Goal: Task Accomplishment & Management: Manage account settings

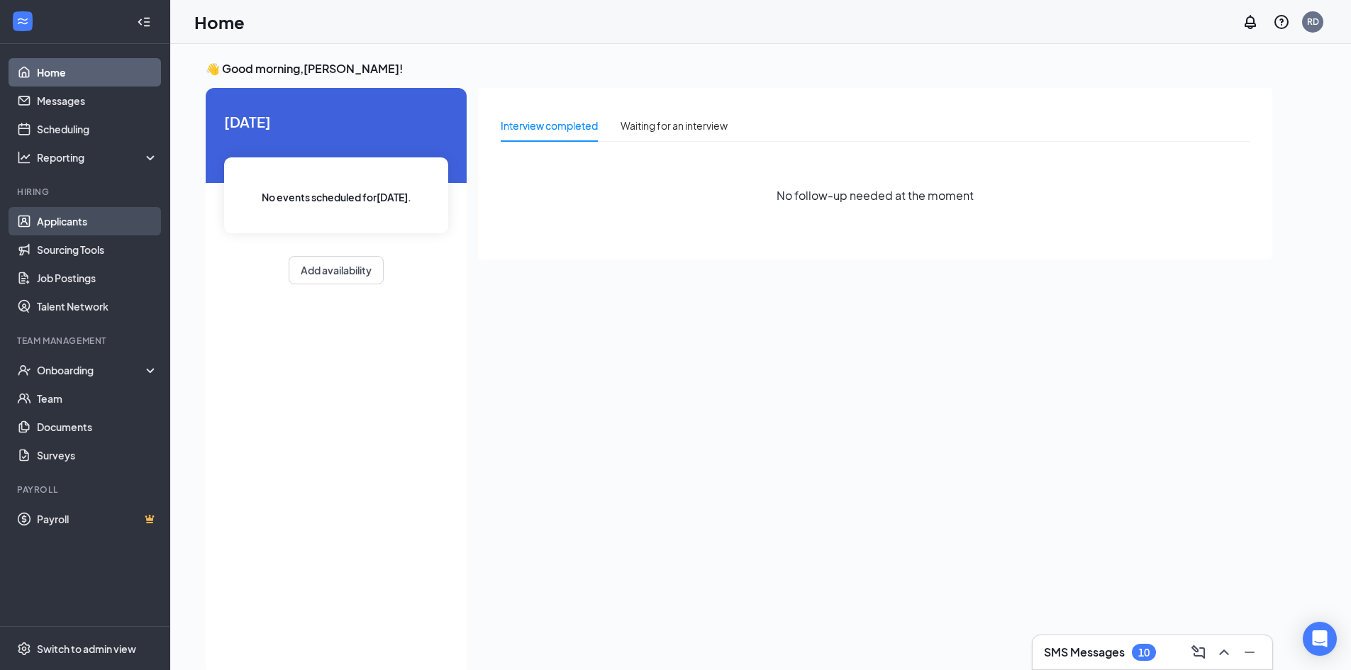
click at [94, 222] on link "Applicants" at bounding box center [97, 221] width 121 height 28
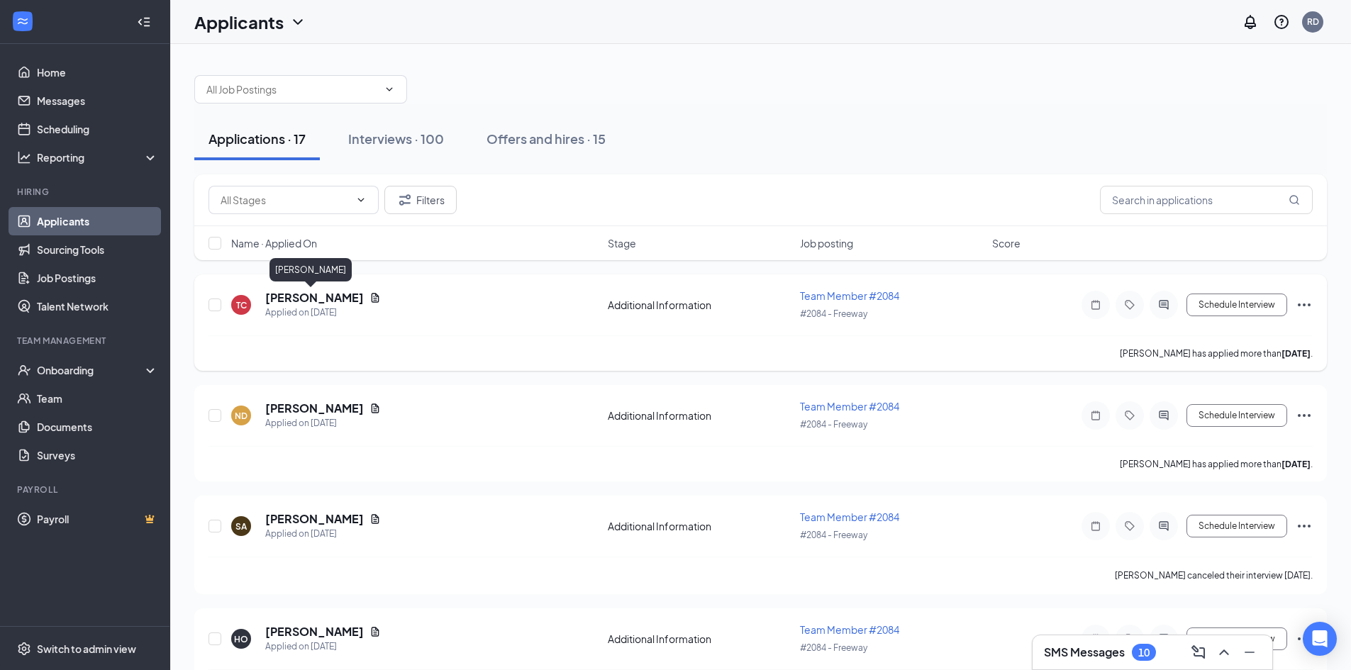
click at [318, 296] on h5 "[PERSON_NAME]" at bounding box center [314, 298] width 99 height 16
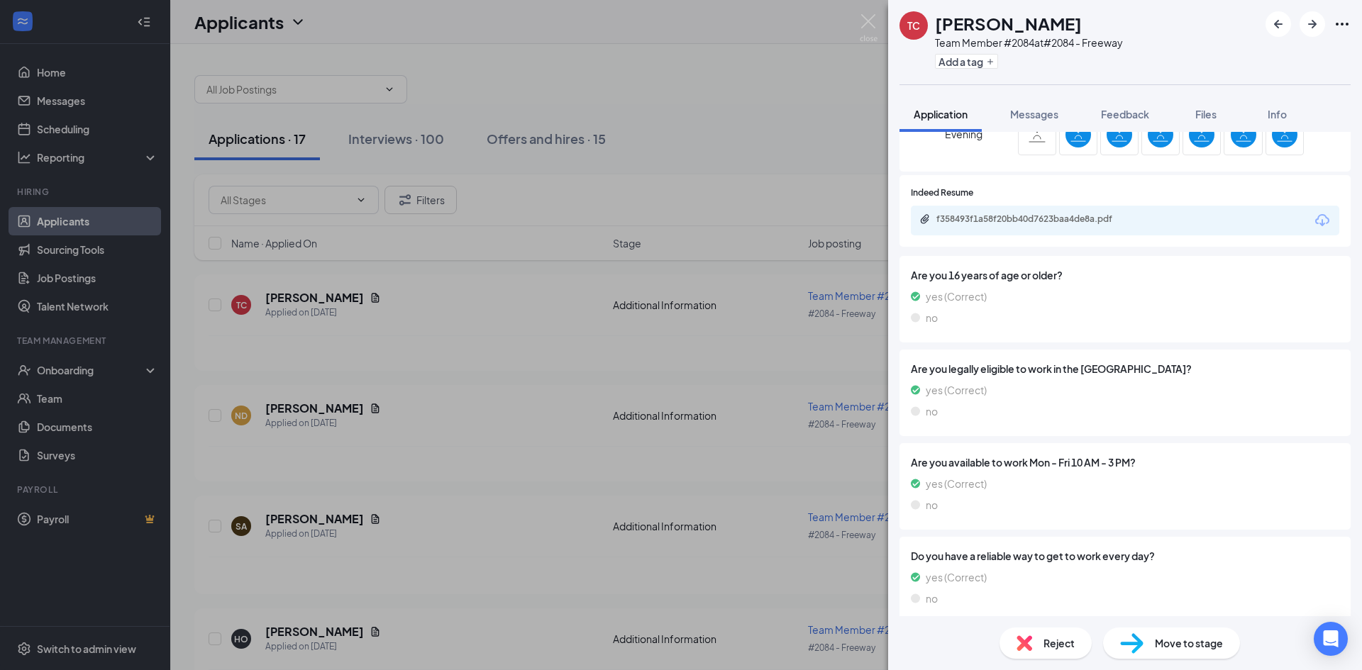
scroll to position [426, 0]
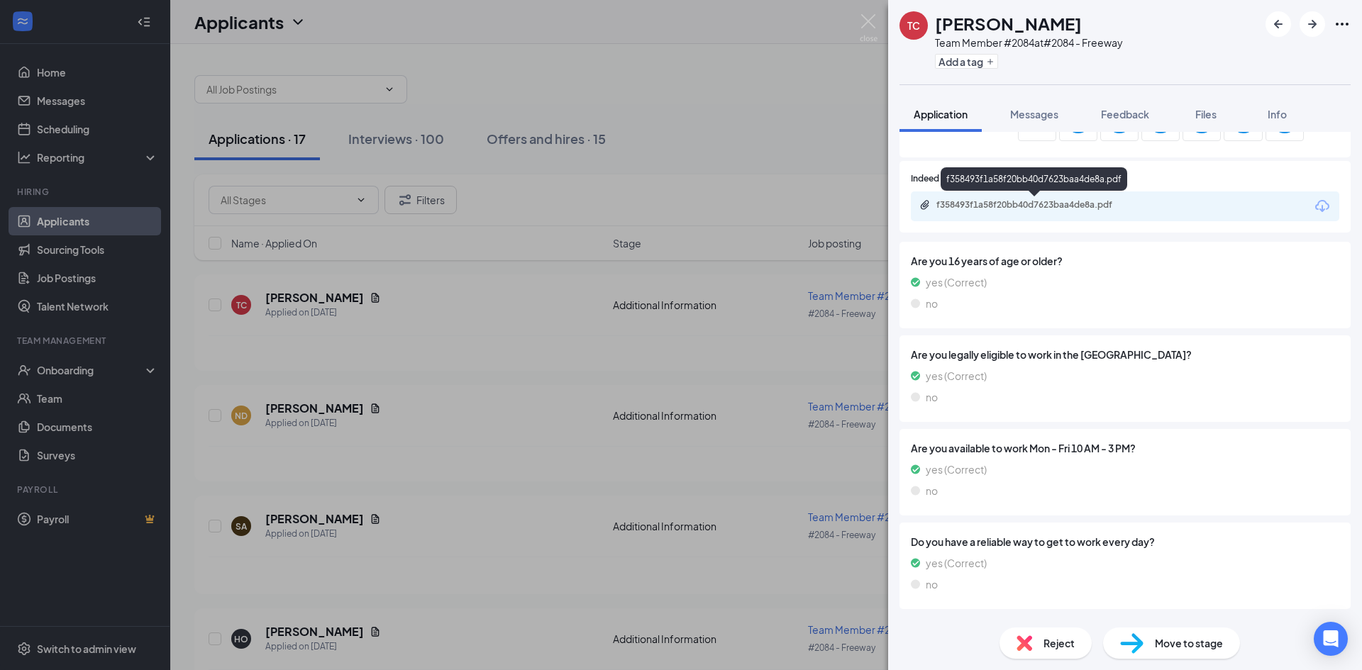
click at [1125, 209] on div "f358493f1a58f20bb40d7623baa4de8a.pdf" at bounding box center [1035, 204] width 199 height 11
click at [1314, 23] on icon "ArrowRight" at bounding box center [1312, 24] width 9 height 9
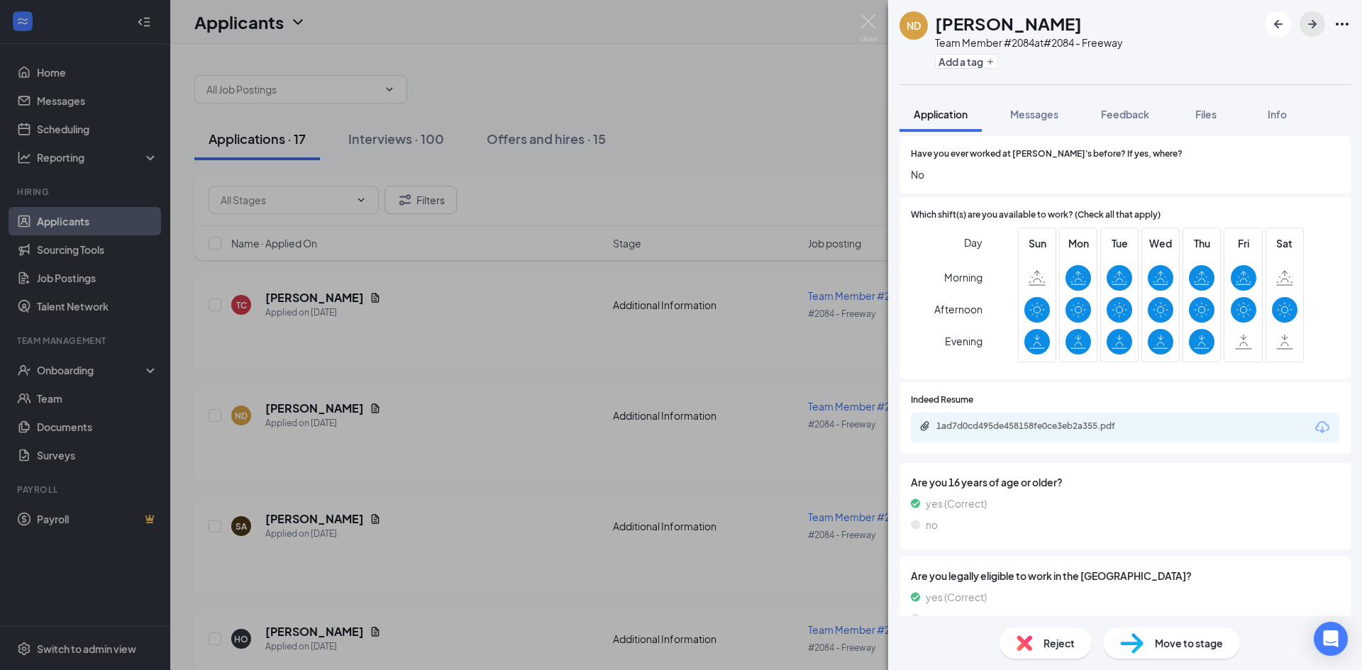
scroll to position [213, 0]
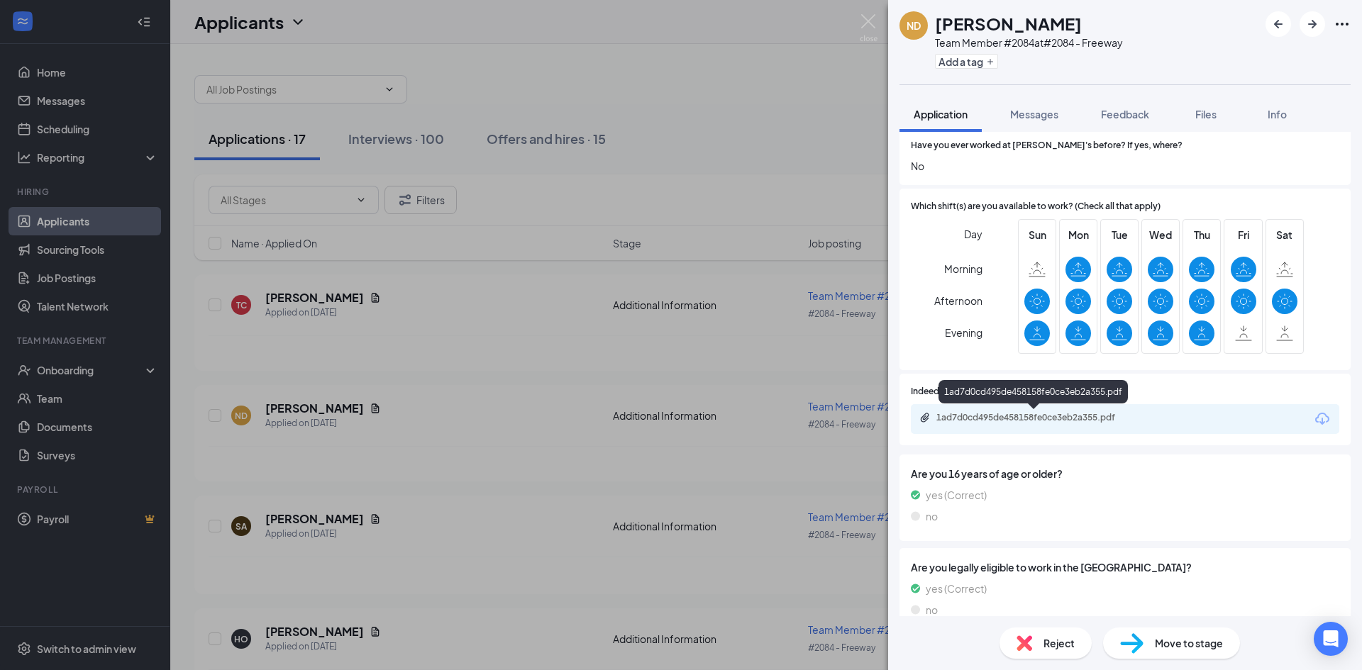
click at [1005, 413] on div "1ad7d0cd495de458158fe0ce3eb2a355.pdf" at bounding box center [1035, 417] width 199 height 11
click at [1308, 23] on icon "ArrowRight" at bounding box center [1312, 24] width 9 height 9
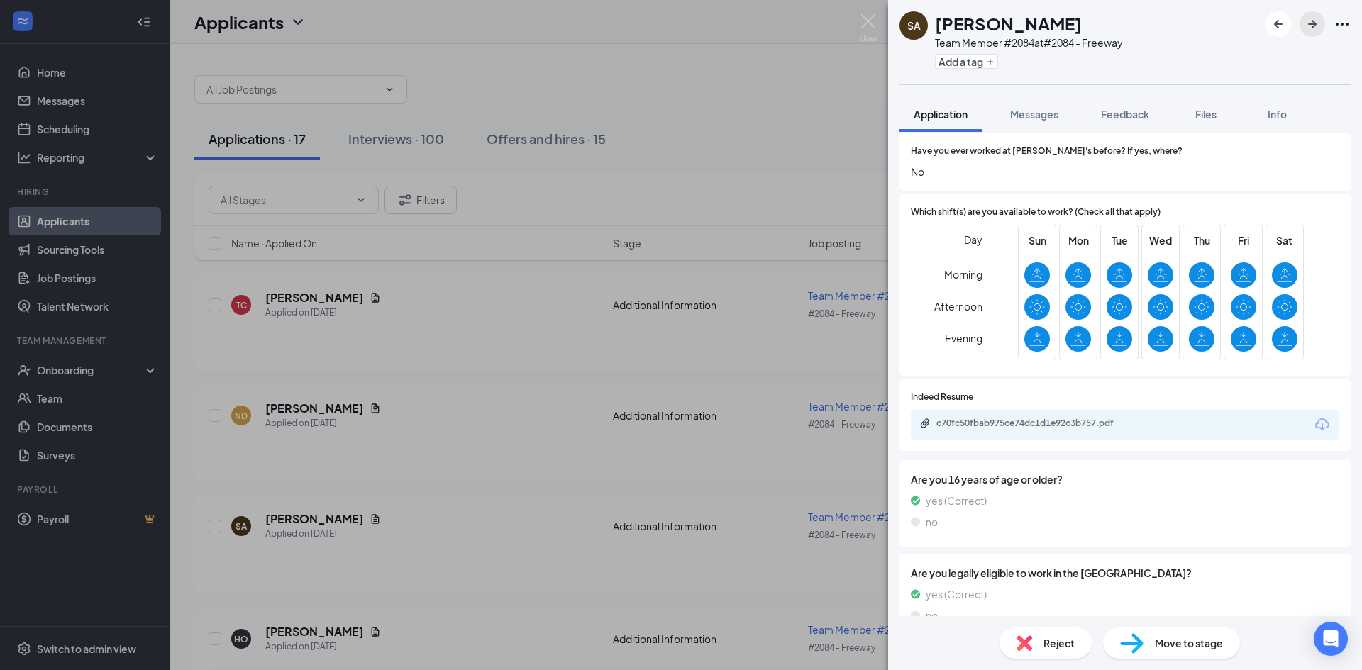
scroll to position [284, 0]
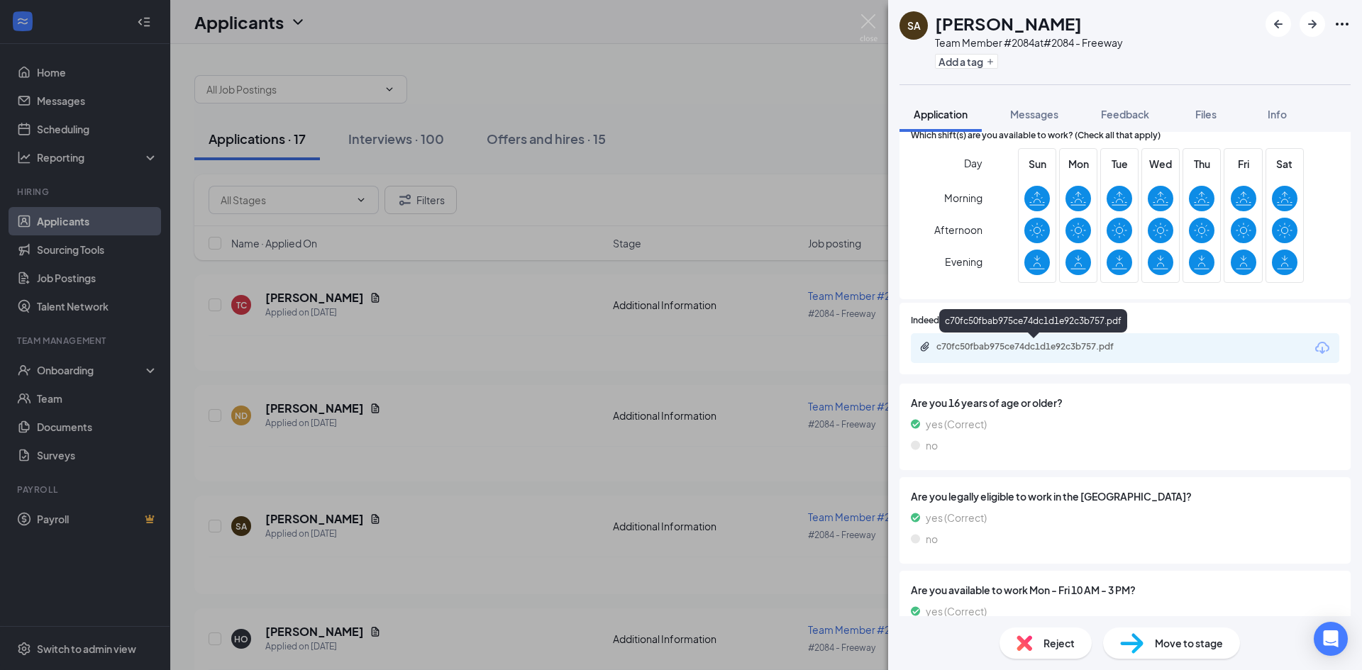
click at [1094, 348] on div "c70fc50fbab975ce74dc1d1e92c3b757.pdf" at bounding box center [1035, 346] width 199 height 11
click at [1310, 22] on icon "ArrowRight" at bounding box center [1311, 24] width 17 height 17
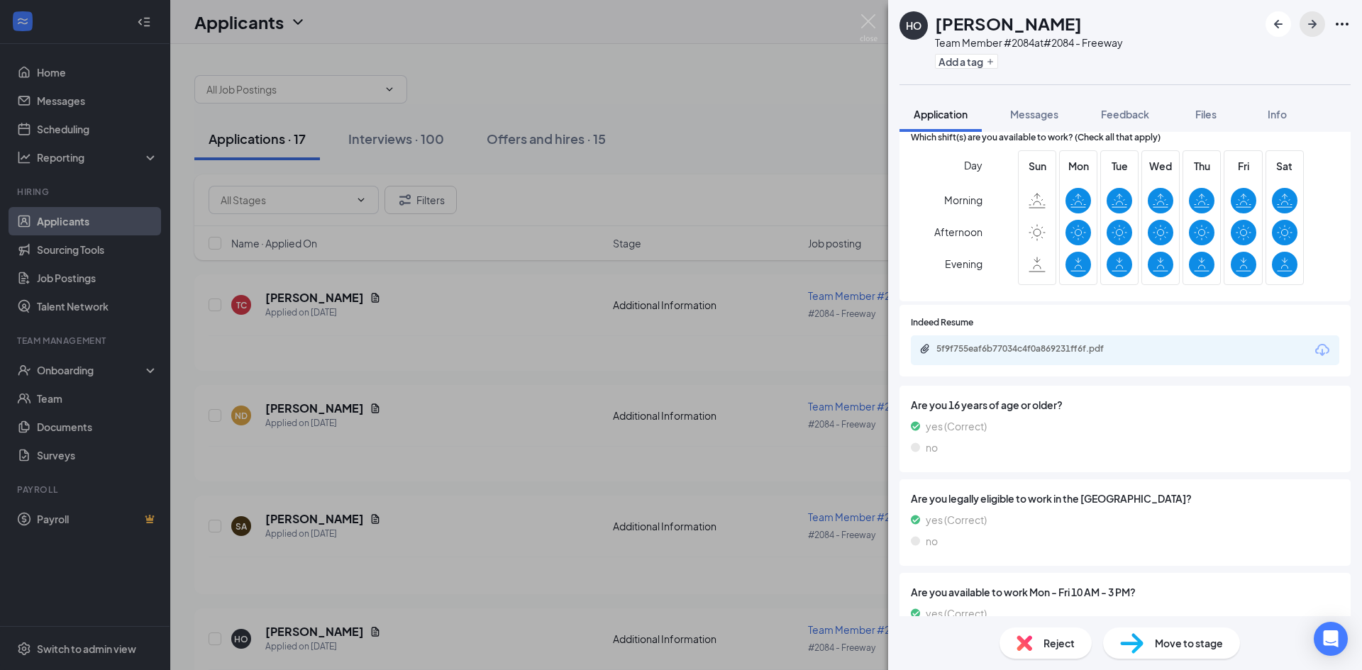
scroll to position [284, 0]
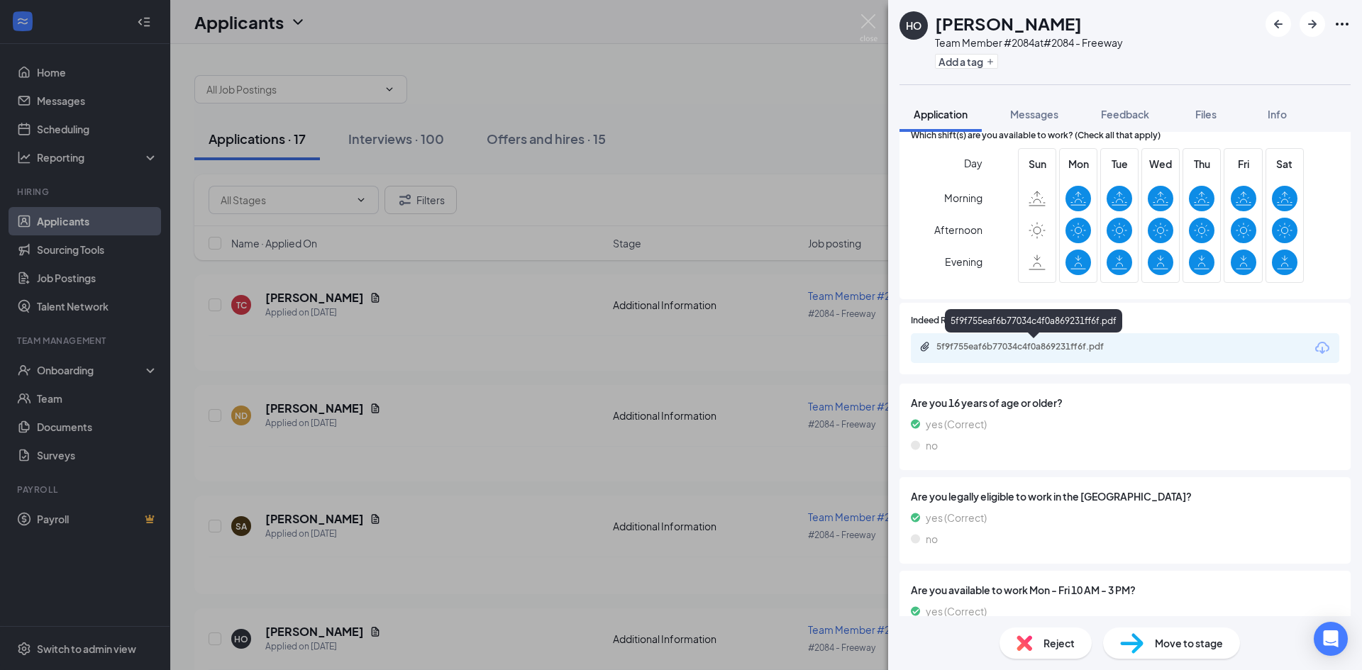
click at [1035, 343] on div "5f9f755eaf6b77034c4f0a869231ff6f.pdf" at bounding box center [1035, 346] width 199 height 11
click at [1307, 19] on icon "ArrowRight" at bounding box center [1311, 24] width 17 height 17
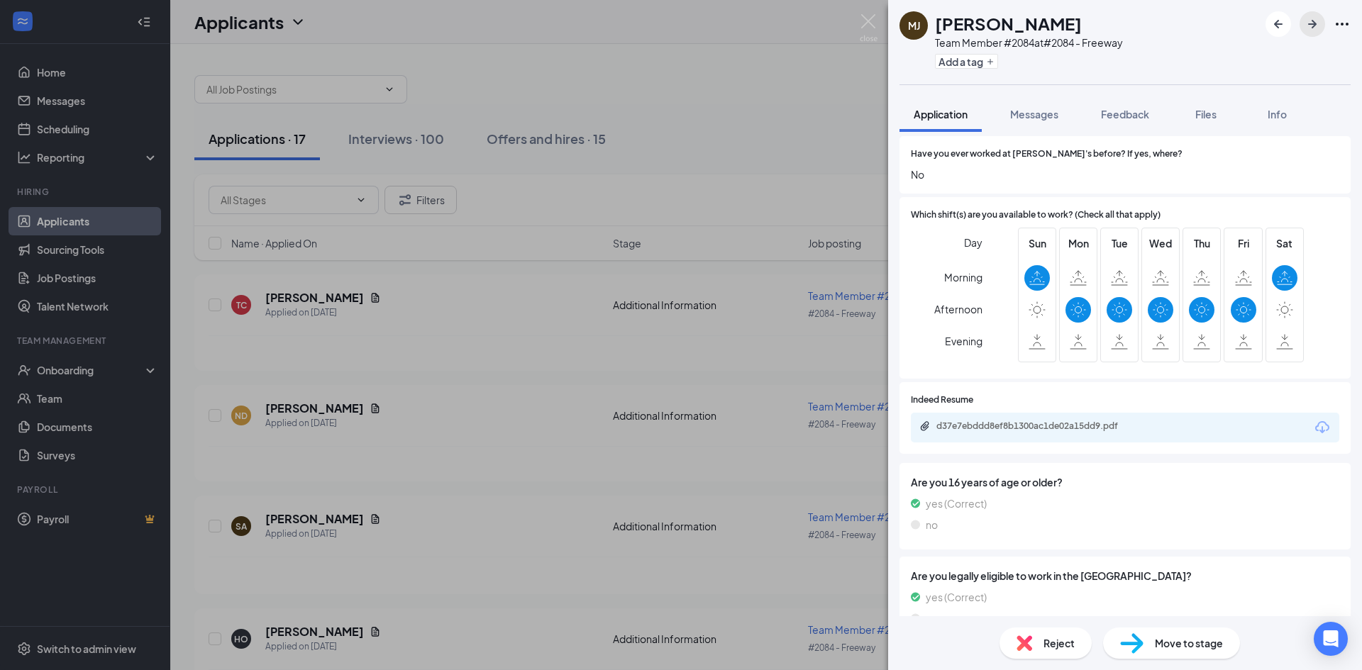
scroll to position [213, 0]
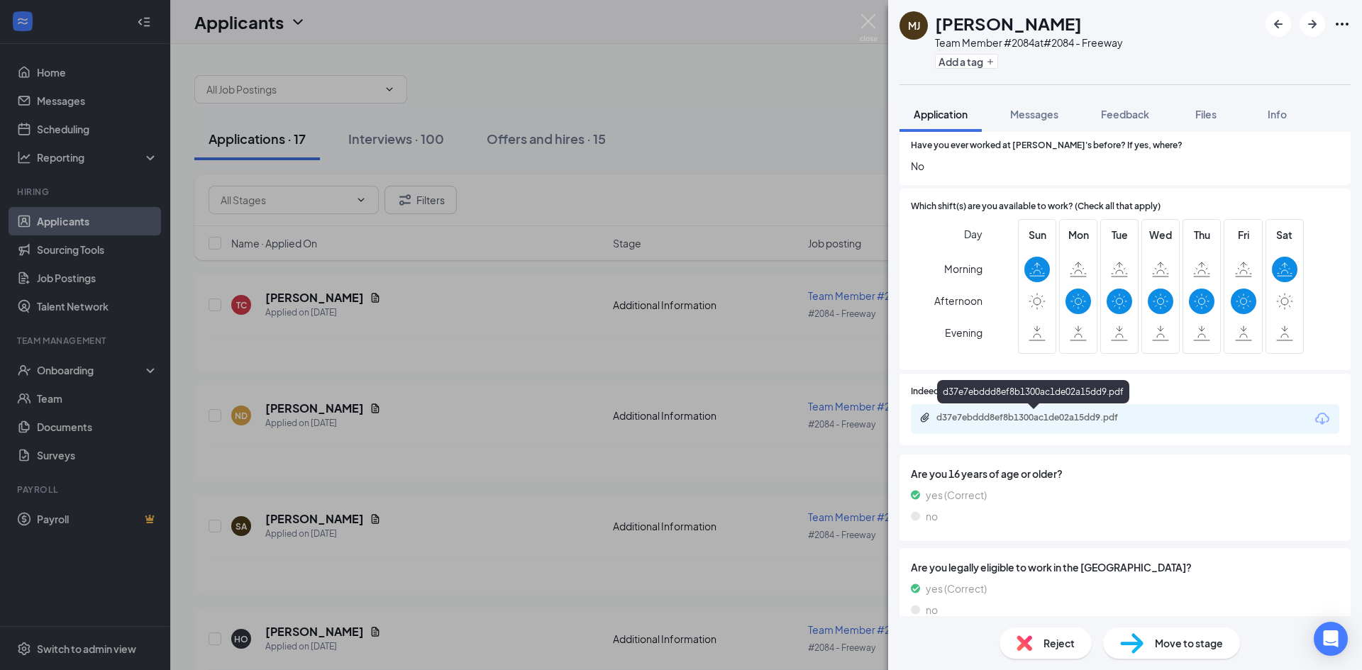
click at [1047, 423] on div "d37e7ebddd8ef8b1300ac1de02a15dd9.pdf" at bounding box center [1035, 417] width 199 height 11
click at [1308, 27] on icon "ArrowRight" at bounding box center [1311, 24] width 17 height 17
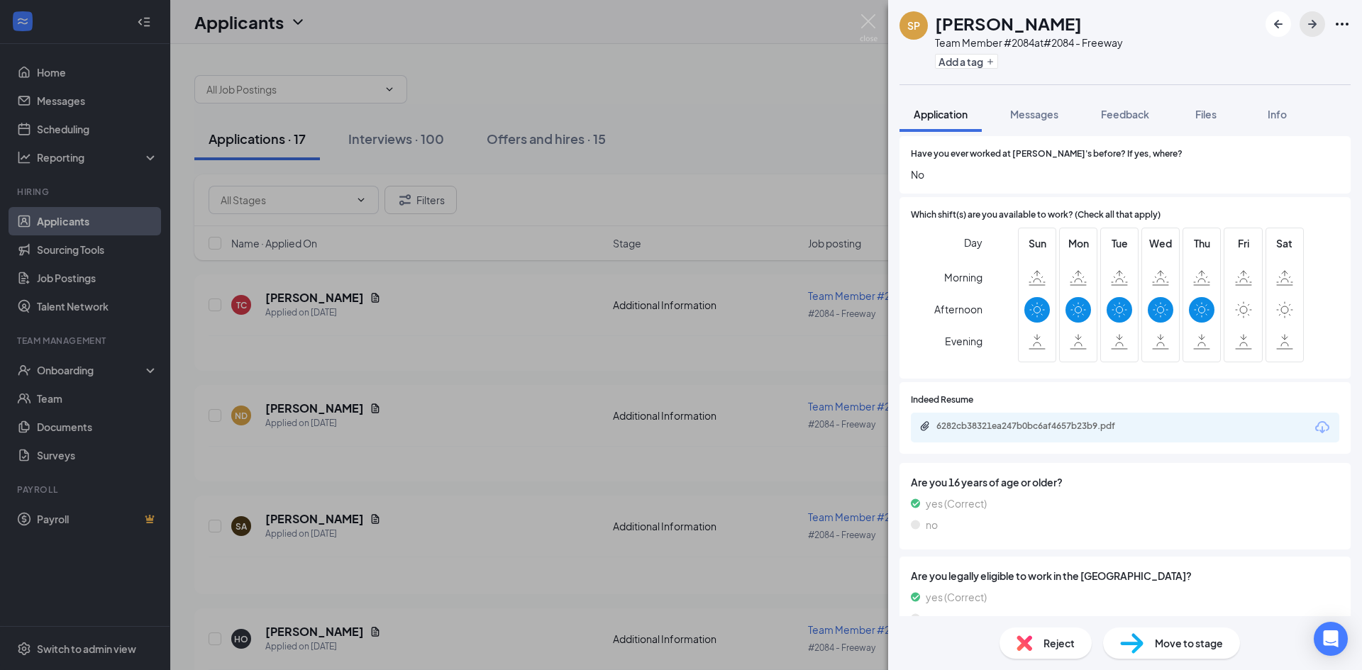
scroll to position [213, 0]
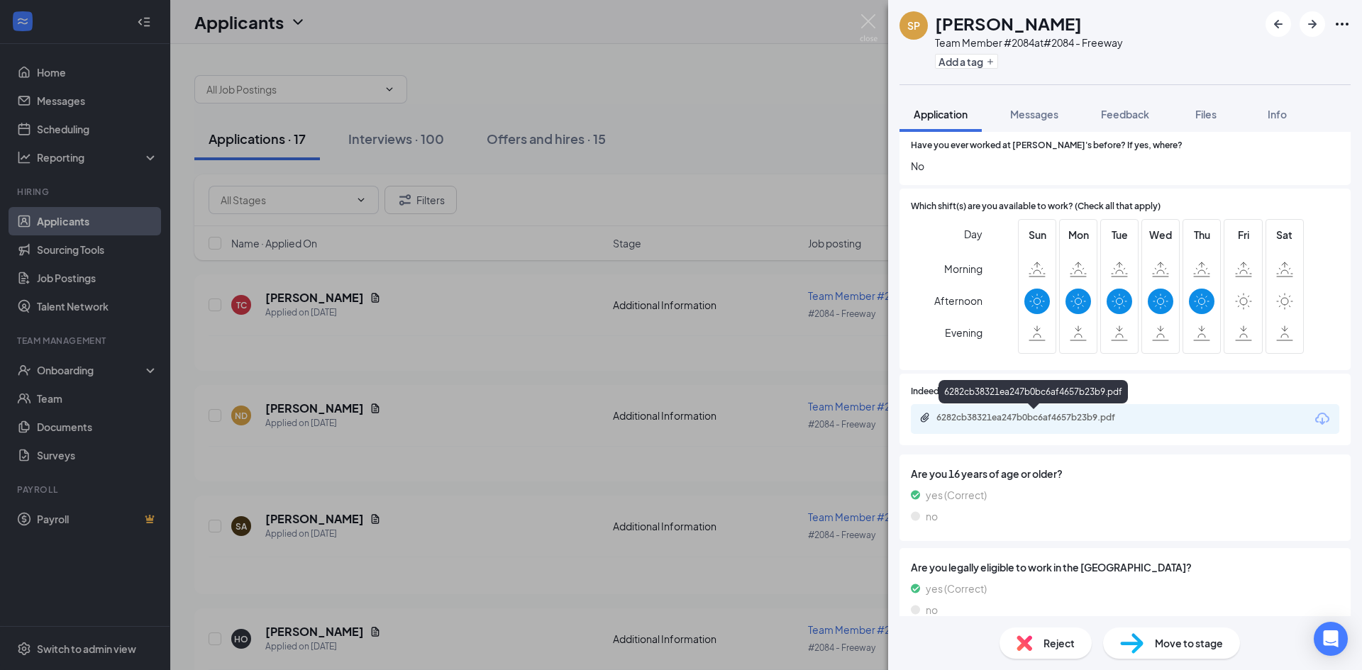
click at [1053, 415] on div "6282cb38321ea247b0bc6af4657b23b9.pdf" at bounding box center [1035, 417] width 199 height 11
click at [1307, 25] on icon "ArrowRight" at bounding box center [1311, 24] width 17 height 17
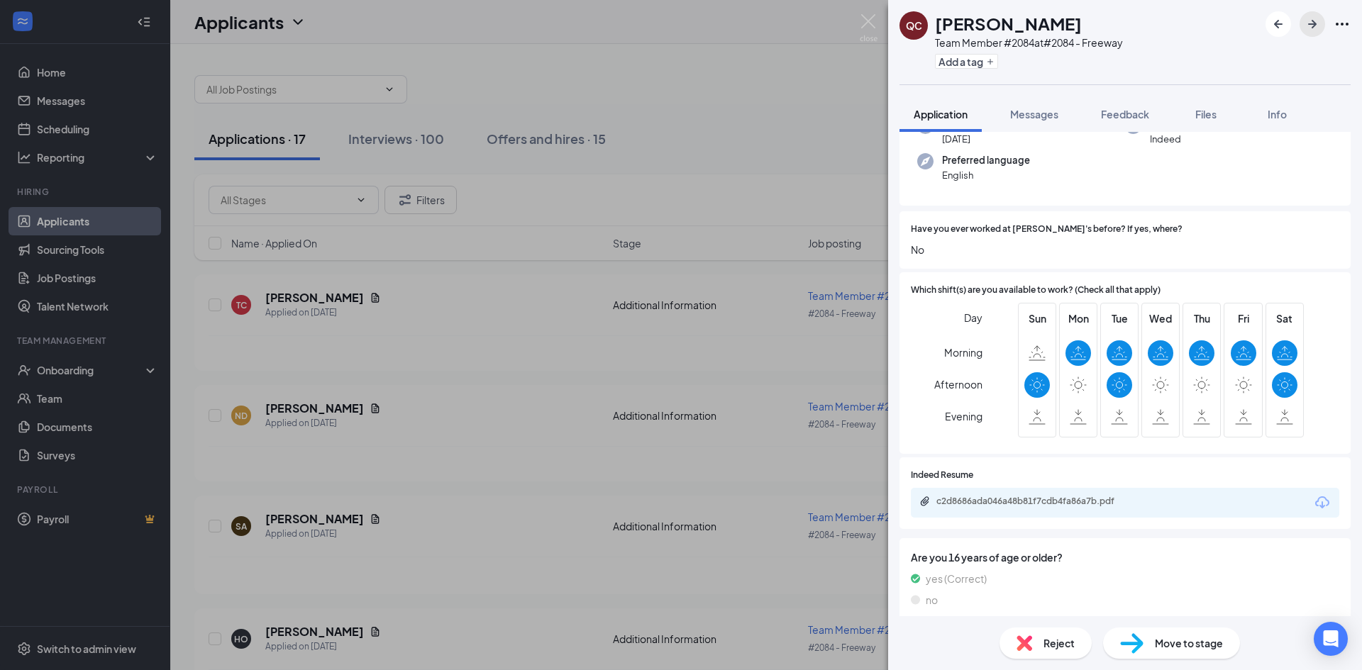
scroll to position [142, 0]
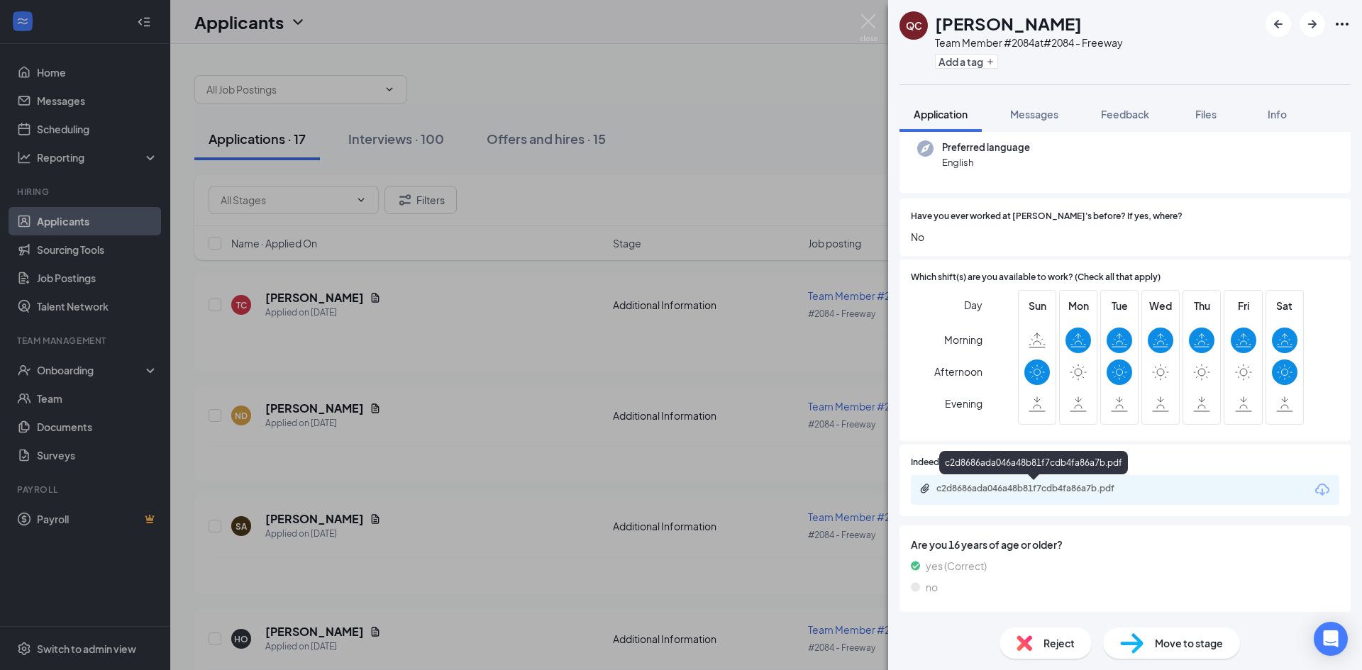
click at [1035, 486] on div "c2d8686ada046a48b81f7cdb4fa86a7b.pdf" at bounding box center [1035, 488] width 199 height 11
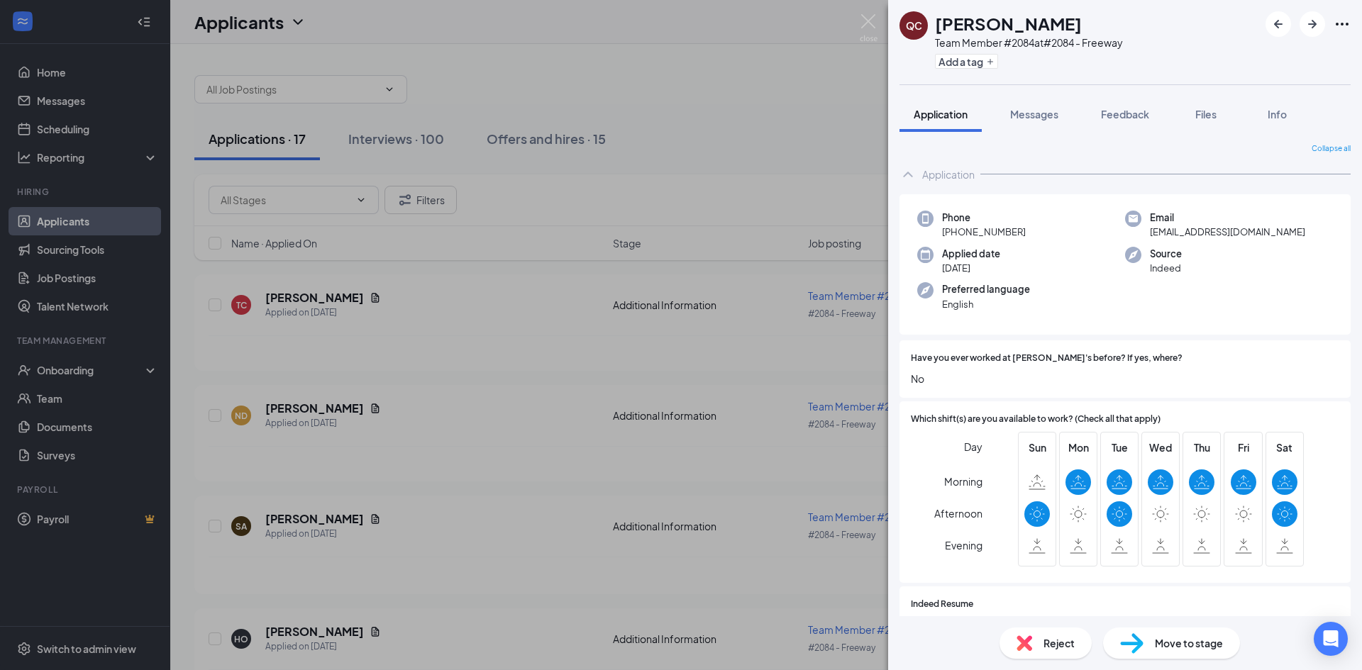
scroll to position [142, 0]
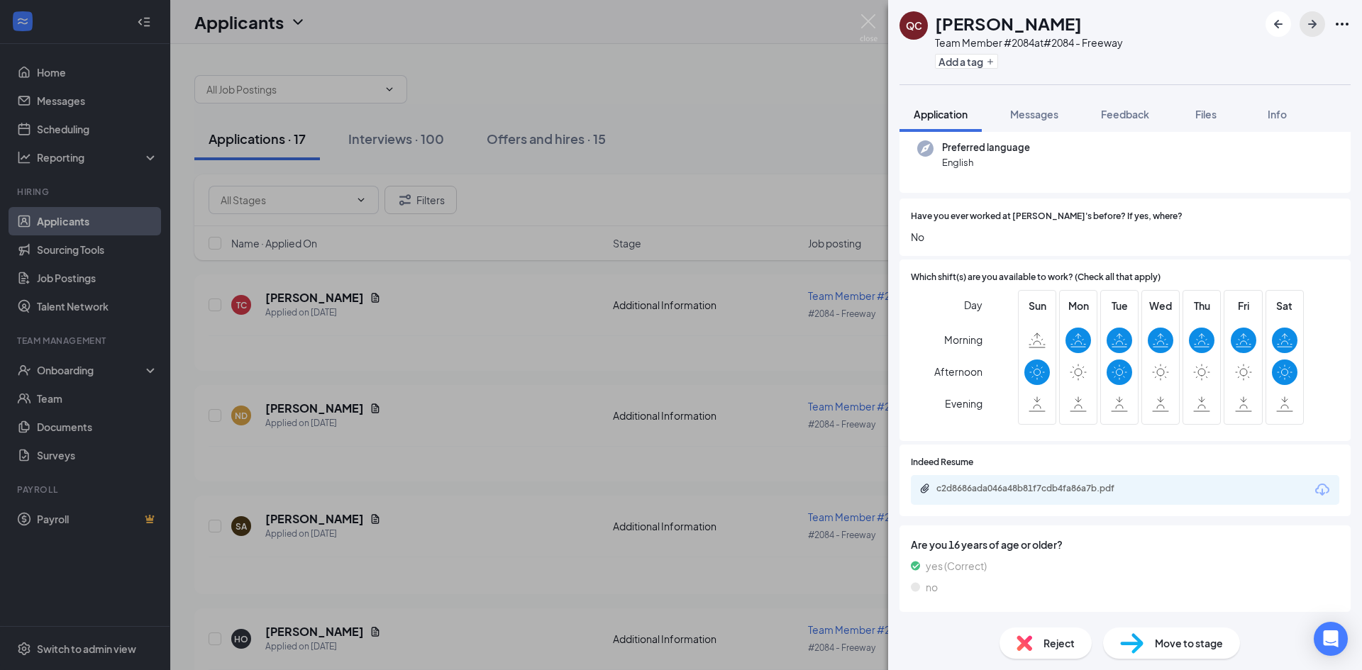
click at [1310, 22] on icon "ArrowRight" at bounding box center [1311, 24] width 17 height 17
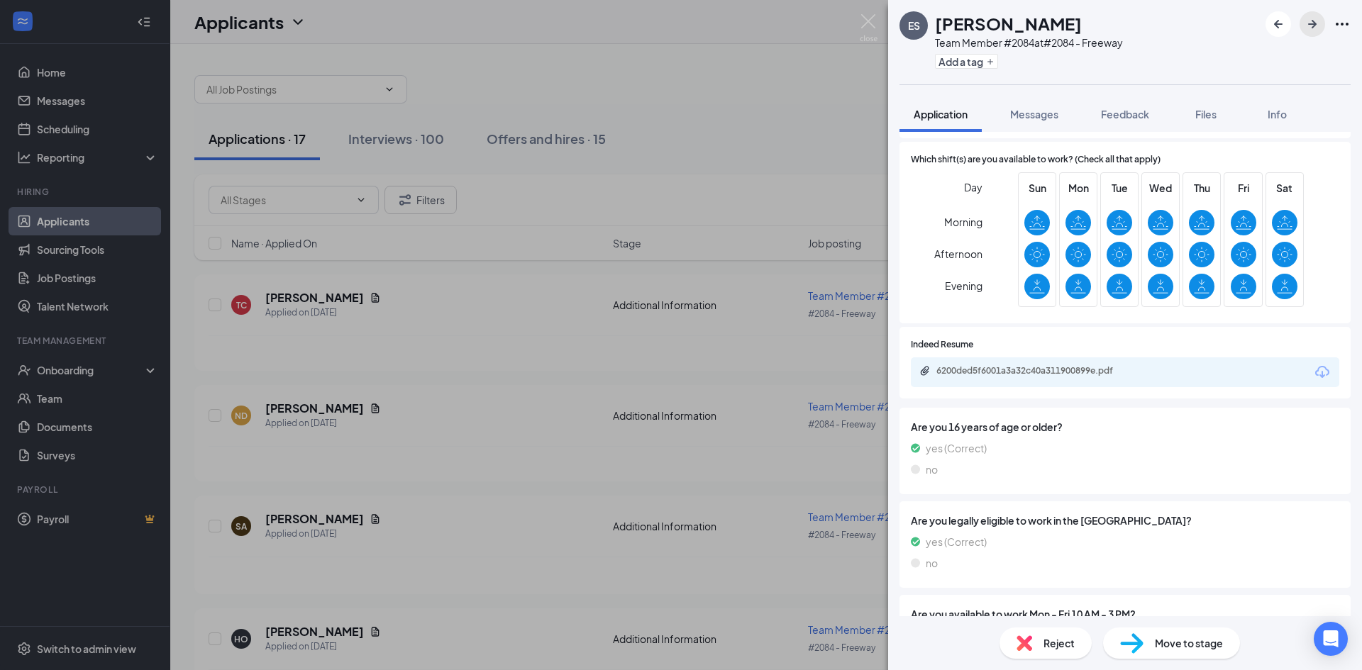
scroll to position [284, 0]
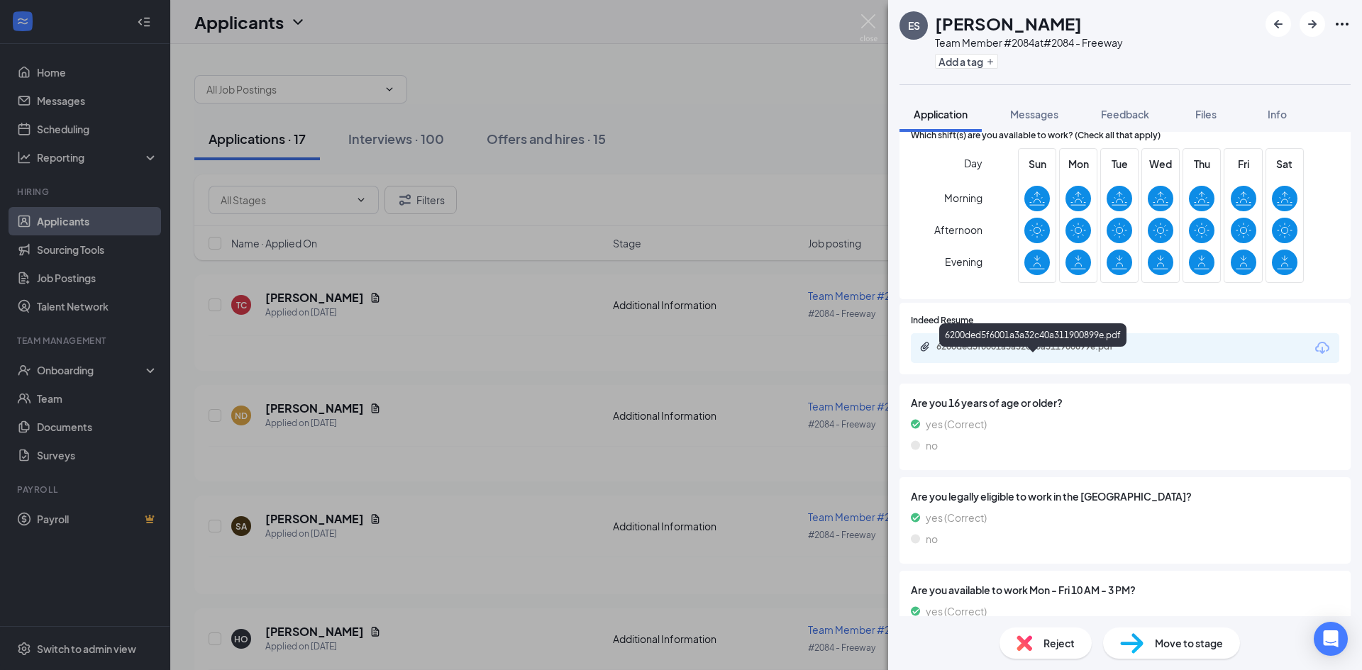
click at [1071, 352] on div "6200ded5f6001a3a32c40a311900899e.pdf" at bounding box center [1035, 346] width 199 height 11
click at [1310, 21] on icon "ArrowRight" at bounding box center [1311, 24] width 17 height 17
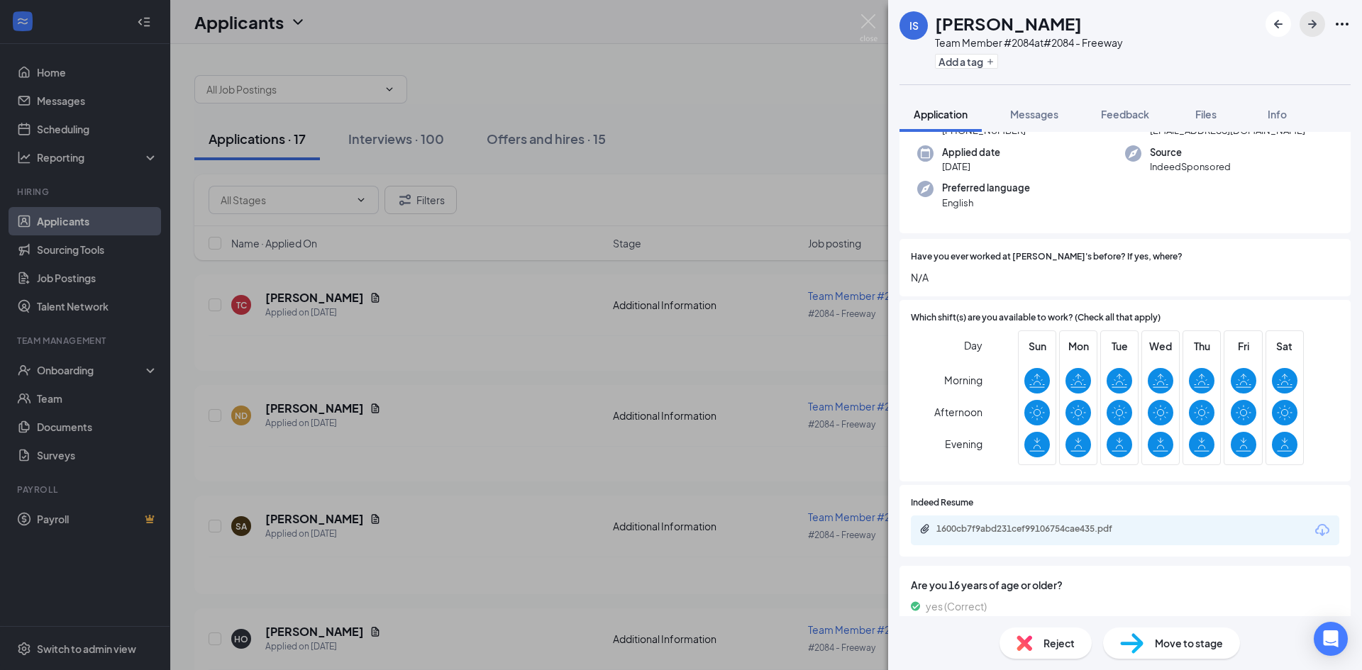
scroll to position [142, 0]
click at [1050, 527] on div "1600cb7f9abd231cef99106754cae435.pdf" at bounding box center [1035, 528] width 199 height 11
click at [1306, 25] on icon "ArrowRight" at bounding box center [1311, 24] width 17 height 17
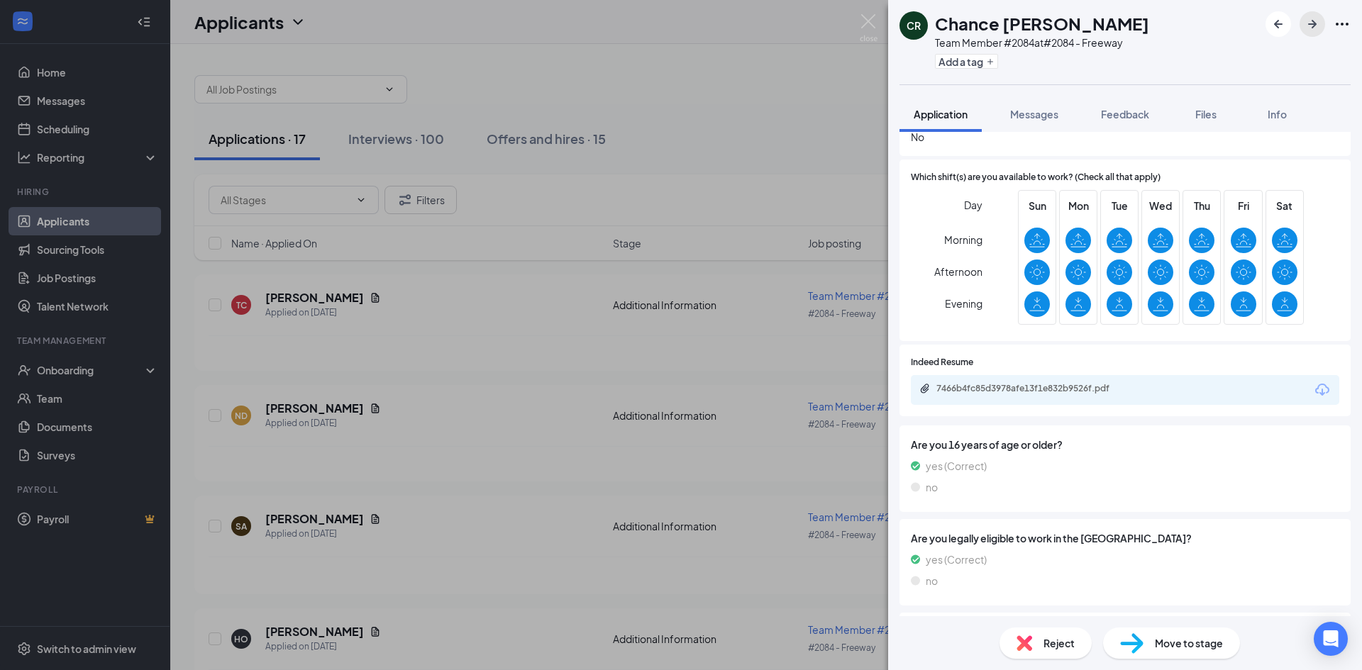
scroll to position [284, 0]
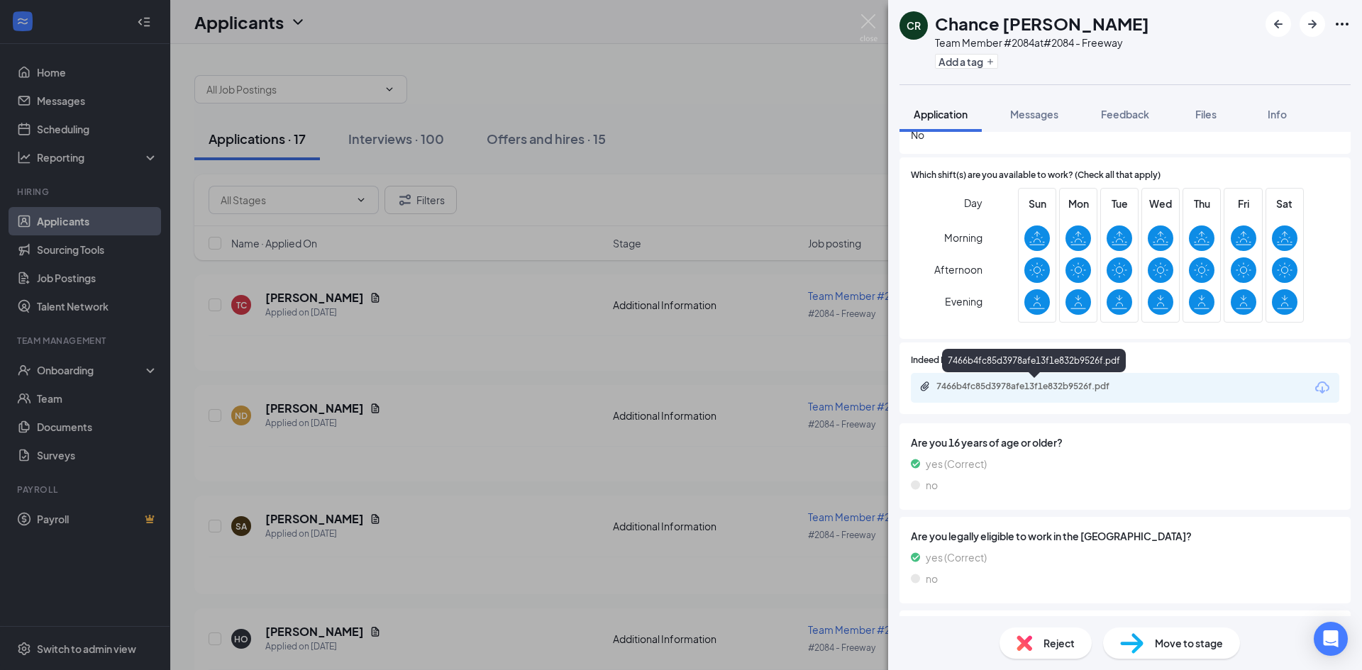
click at [1053, 390] on div "7466b4fc85d3978afe13f1e832b9526f.pdf" at bounding box center [1035, 386] width 199 height 11
click at [1308, 23] on icon "ArrowRight" at bounding box center [1311, 24] width 17 height 17
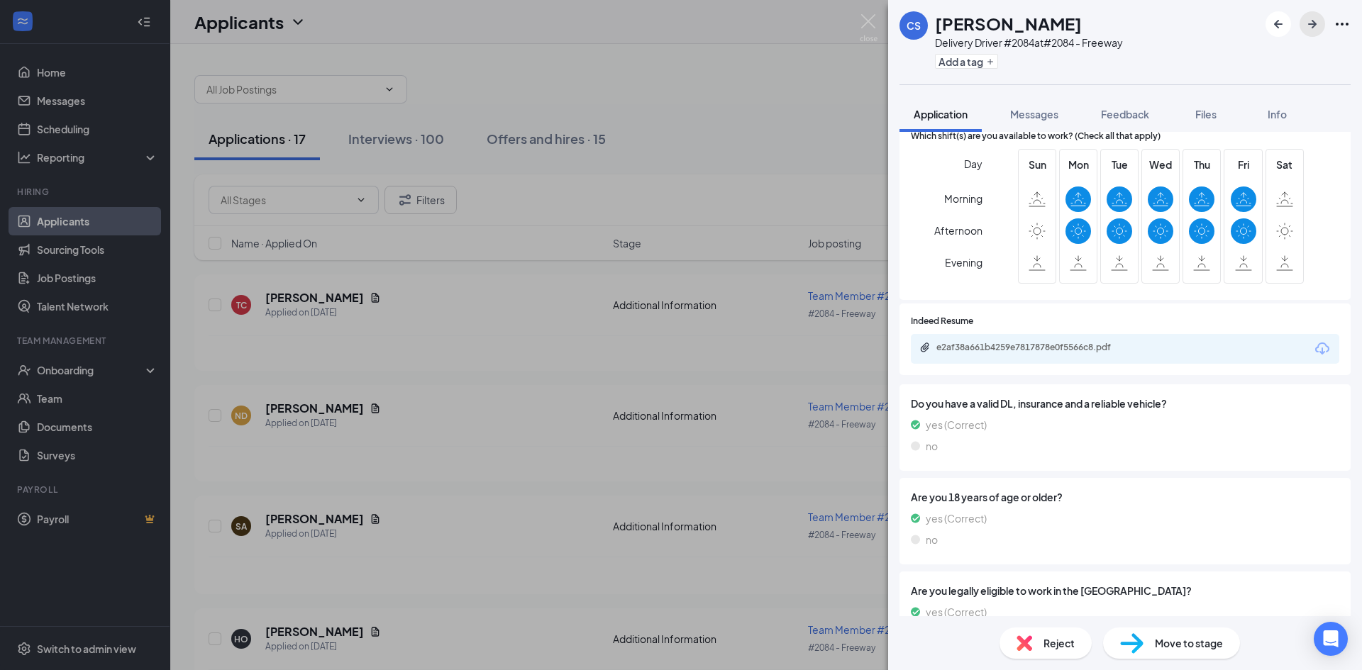
scroll to position [284, 0]
